Goal: Use online tool/utility: Utilize a website feature to perform a specific function

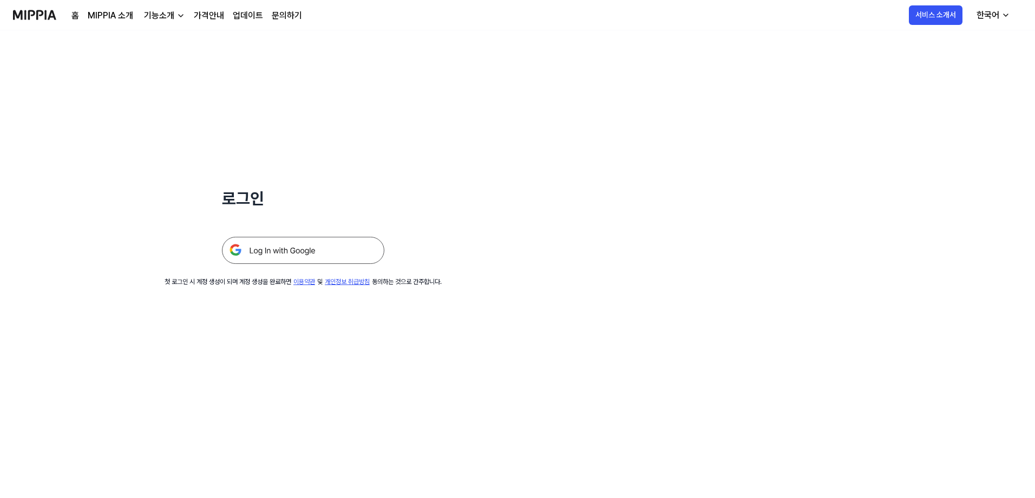
click at [265, 252] on img at bounding box center [303, 250] width 162 height 27
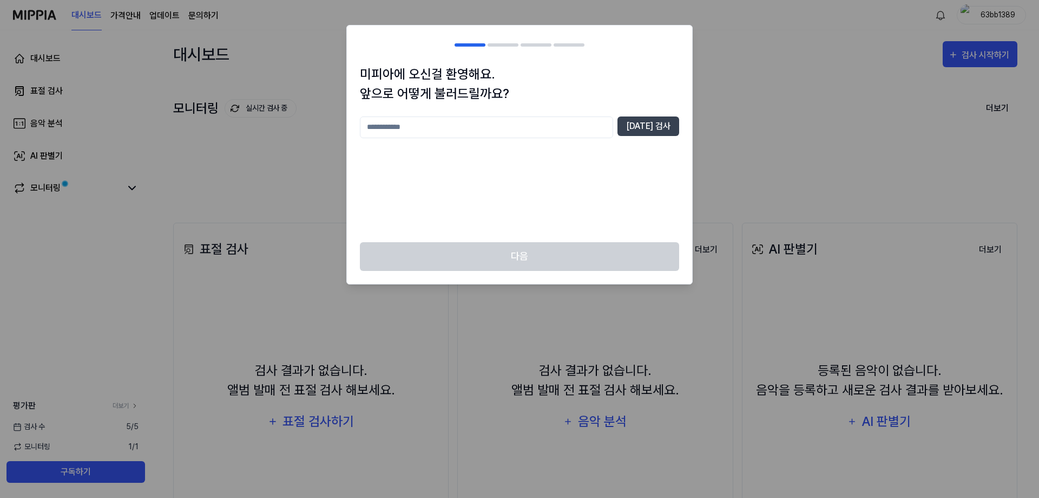
click at [389, 125] on input "text" at bounding box center [486, 127] width 253 height 22
type input "*"
type input "*****"
click at [654, 123] on button "[DATE] 검사" at bounding box center [649, 125] width 62 height 19
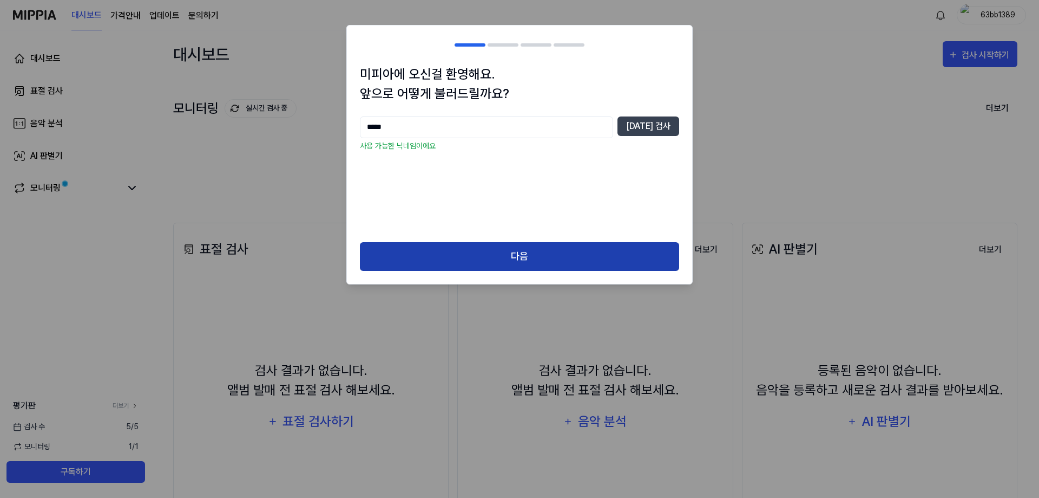
click at [503, 246] on button "다음" at bounding box center [519, 256] width 319 height 29
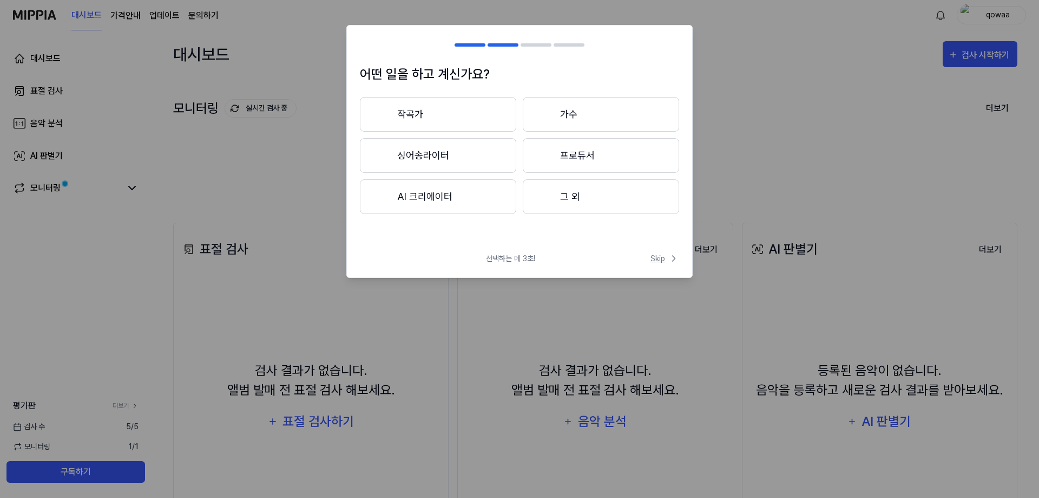
click at [664, 254] on span "Skip" at bounding box center [665, 258] width 29 height 11
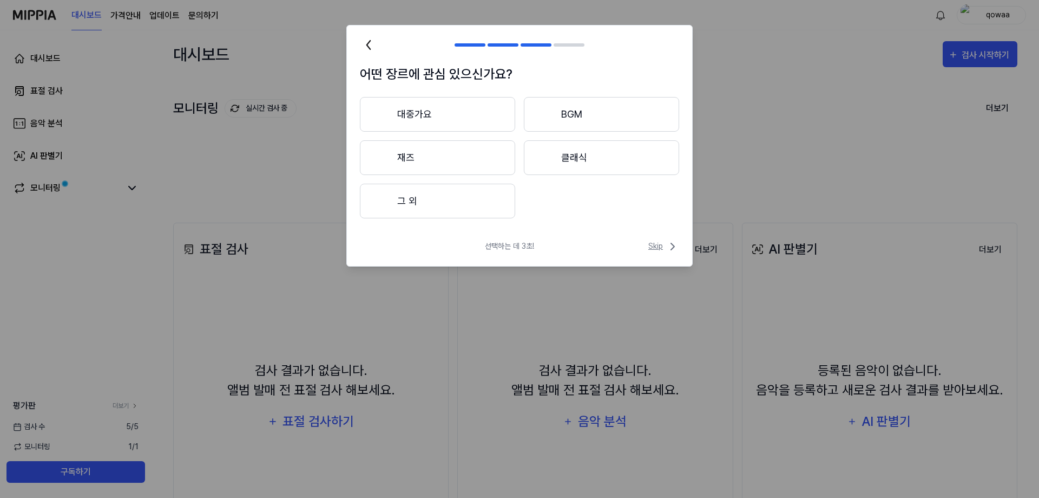
click at [662, 250] on span "Skip" at bounding box center [664, 246] width 31 height 13
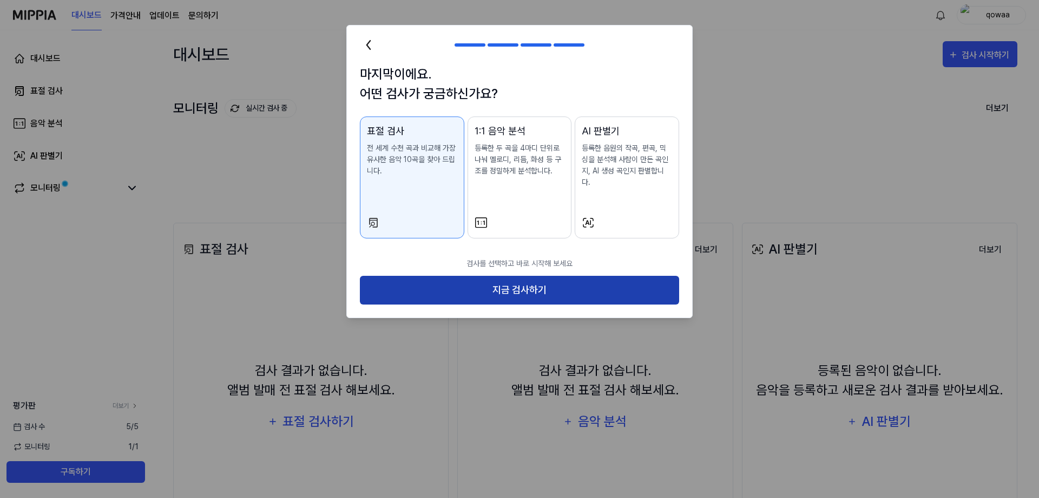
click at [543, 285] on button "지금 검사하기" at bounding box center [519, 290] width 319 height 29
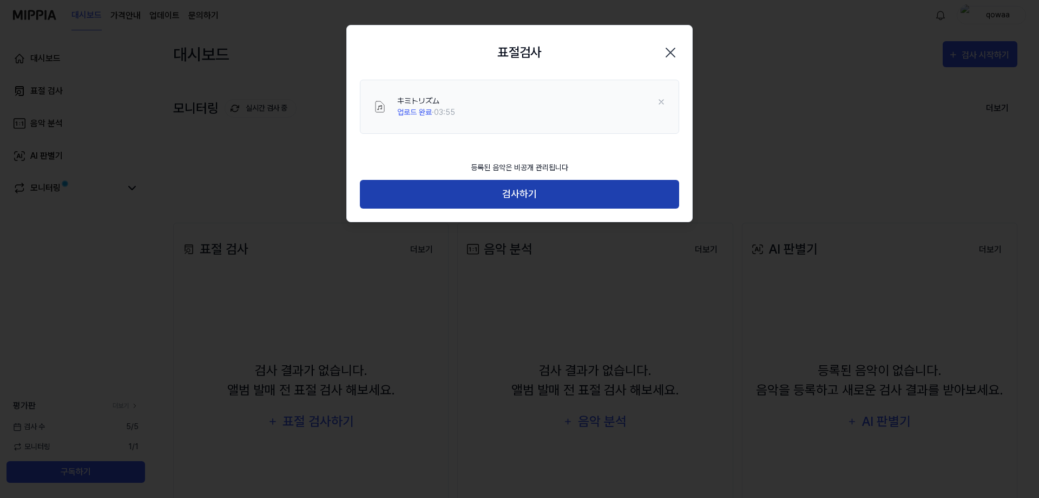
click at [527, 200] on button "검사하기" at bounding box center [519, 194] width 319 height 29
